Goal: Task Accomplishment & Management: Manage account settings

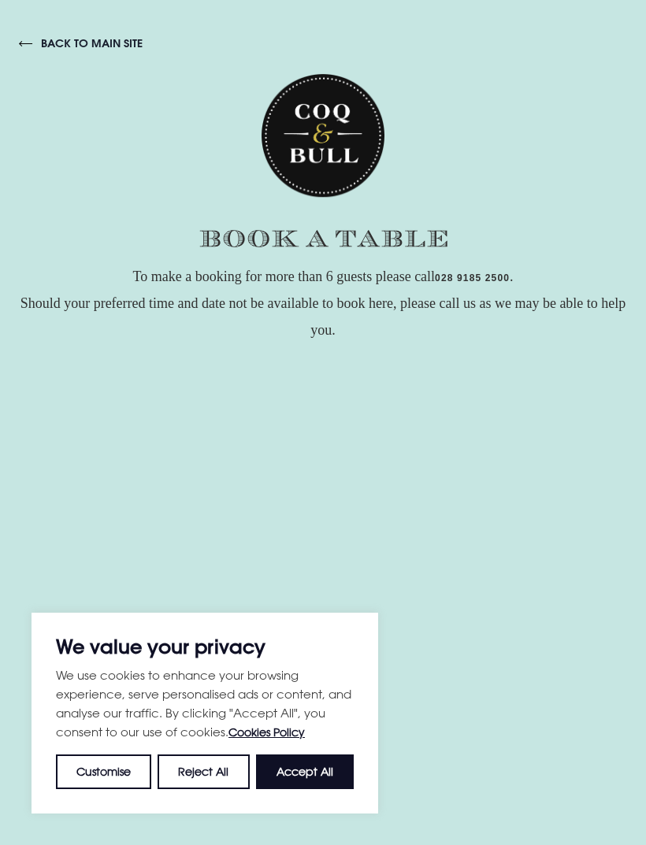
click at [312, 780] on button "Accept All" at bounding box center [305, 771] width 98 height 35
checkbox input "true"
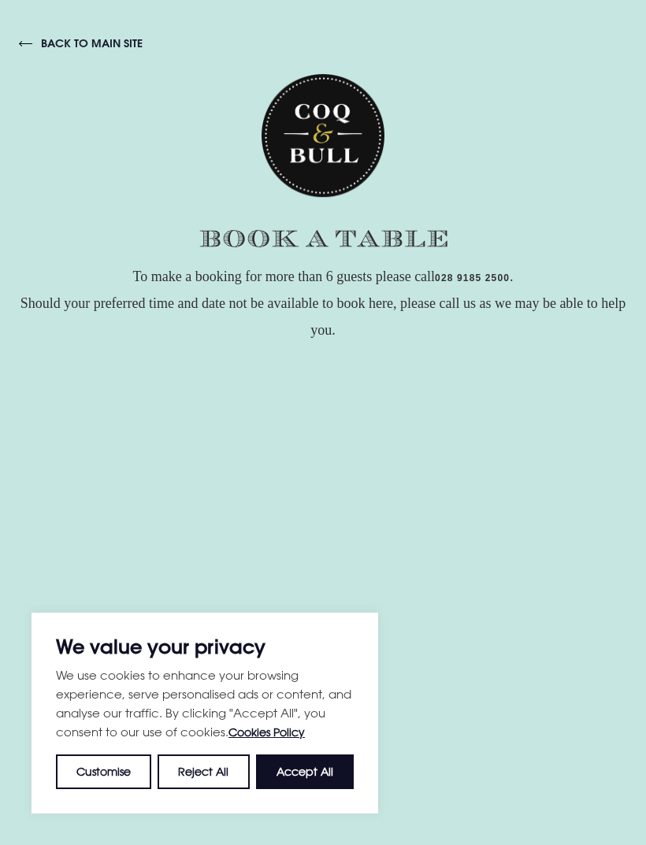
checkbox input "true"
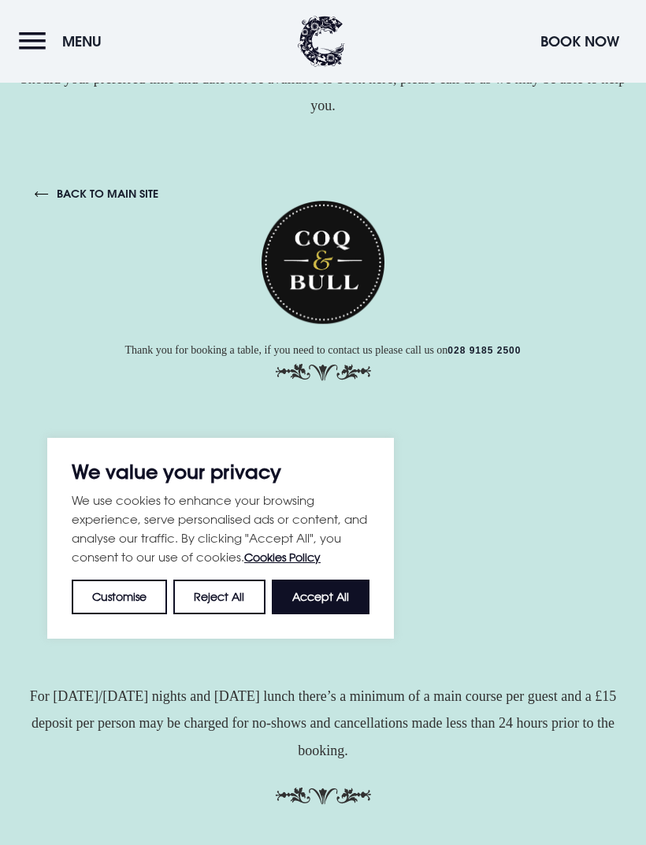
click at [324, 590] on button "Accept All" at bounding box center [321, 596] width 98 height 35
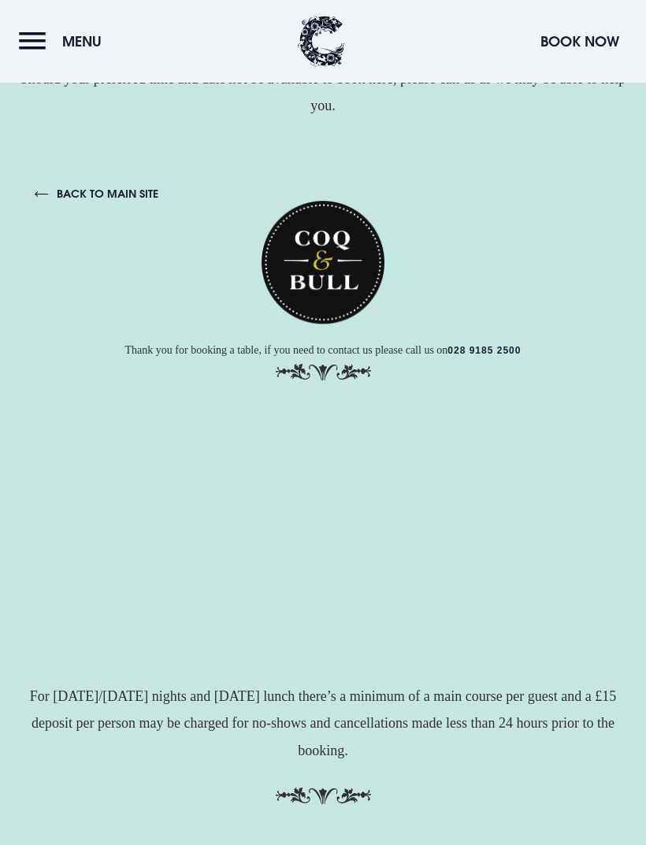
checkbox input "true"
